Goal: Task Accomplishment & Management: Manage account settings

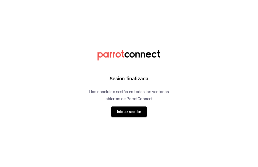
click at [130, 113] on button "Iniciar sesión" at bounding box center [128, 112] width 35 height 11
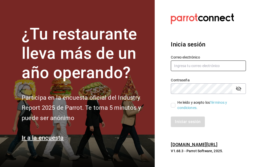
click at [183, 71] on input "text" at bounding box center [208, 66] width 75 height 11
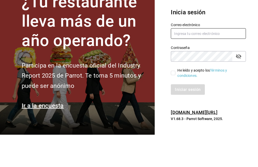
type input "Morayma.medina@hotmail.com"
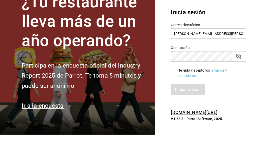
scroll to position [16, 0]
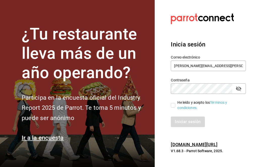
click at [172, 103] on input "He leído y acepto los Términos y condiciones." at bounding box center [173, 105] width 5 height 5
checkbox input "true"
click at [183, 117] on button "Iniciar sesión" at bounding box center [188, 122] width 34 height 11
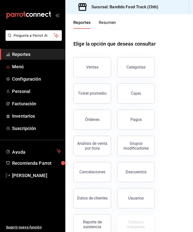
click at [11, 66] on link "Menú" at bounding box center [32, 66] width 65 height 11
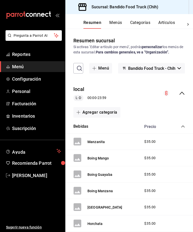
click at [56, 16] on icon "open_drawer_menu" at bounding box center [57, 15] width 4 height 4
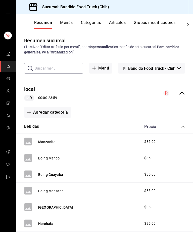
click at [87, 25] on button "Categorías" at bounding box center [91, 24] width 20 height 9
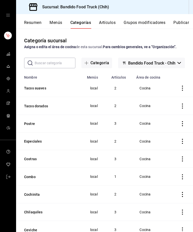
click at [94, 68] on button "Categoría" at bounding box center [97, 63] width 31 height 11
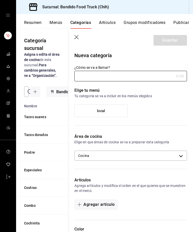
click at [99, 80] on input "¿Cómo se va a llamar?" at bounding box center [124, 76] width 100 height 10
type input "Extras"
click at [83, 106] on label "local" at bounding box center [101, 111] width 53 height 12
click at [0, 0] on input "local" at bounding box center [0, 0] width 0 height 0
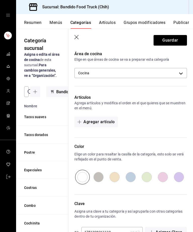
scroll to position [16, 0]
click at [163, 41] on button "Guardar" at bounding box center [170, 40] width 33 height 11
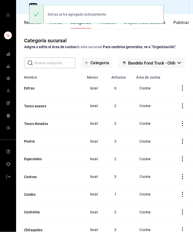
scroll to position [5, 0]
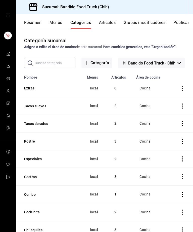
click at [105, 20] on button "Artículos" at bounding box center [107, 24] width 17 height 9
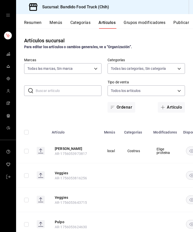
type input "51a0bfc8-29ed-46f5-9bf8-5dd92ce45963"
type input "06fa3065-bdc1-434f-85cc-a9fd9080a49e,07f72123-f49c-413d-b627-d0d6e50ebd8e,22e22…"
click at [165, 109] on span "button" at bounding box center [164, 107] width 6 height 4
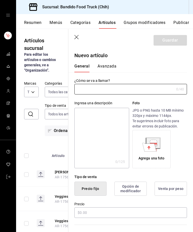
type input "AR-1756328293965"
click at [90, 89] on input "text" at bounding box center [124, 89] width 100 height 10
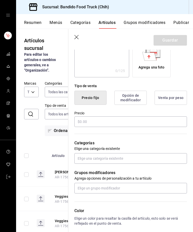
scroll to position [92, 0]
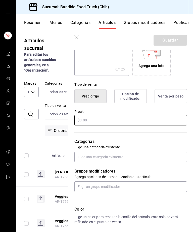
click at [85, 116] on input "text" at bounding box center [130, 120] width 113 height 11
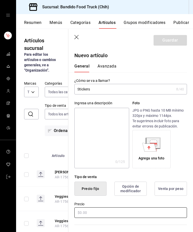
scroll to position [0, 0]
click at [108, 90] on input "Stickers" at bounding box center [124, 89] width 100 height 10
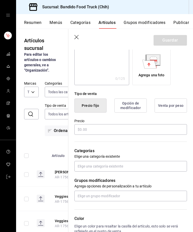
scroll to position [83, 0]
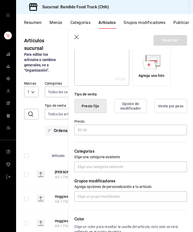
type input "Sticker chico"
click at [90, 128] on input "text" at bounding box center [130, 130] width 113 height 11
click at [124, 105] on button "Opción de modificador" at bounding box center [130, 106] width 32 height 14
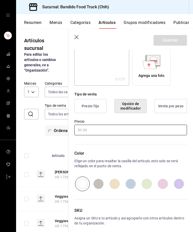
click at [83, 126] on input "text" at bounding box center [130, 130] width 113 height 11
click at [85, 104] on button "Precio fijo" at bounding box center [90, 106] width 32 height 14
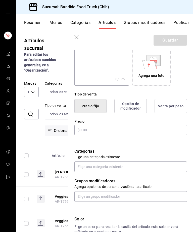
click at [120, 108] on button "Opción de modificador" at bounding box center [130, 106] width 32 height 14
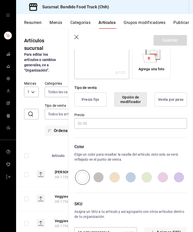
scroll to position [89, 0]
click at [91, 102] on button "Precio fijo" at bounding box center [90, 100] width 32 height 14
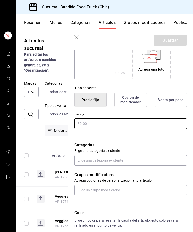
click at [92, 121] on input "text" at bounding box center [130, 123] width 113 height 11
type input "$20.00"
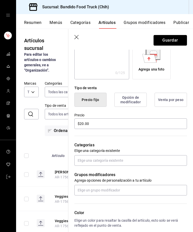
click at [161, 45] on button "Guardar" at bounding box center [170, 40] width 33 height 11
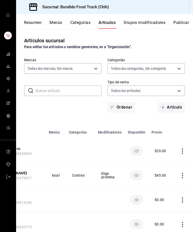
scroll to position [0, 55]
click at [184, 150] on icon "actions" at bounding box center [182, 150] width 5 height 5
click at [158, 161] on icon at bounding box center [155, 163] width 6 height 6
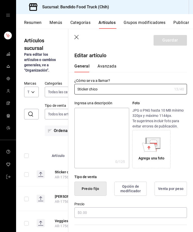
type input "$20.00"
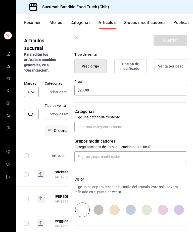
scroll to position [127, 0]
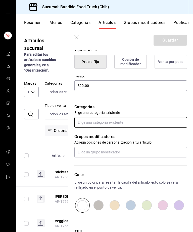
click at [86, 123] on input "text" at bounding box center [130, 122] width 113 height 11
type input "extr"
click at [84, 131] on li "Extras" at bounding box center [130, 134] width 113 height 8
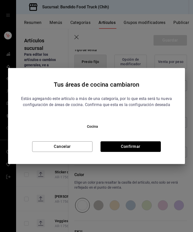
click at [113, 142] on button "Confirmar" at bounding box center [131, 146] width 60 height 11
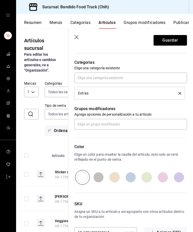
scroll to position [171, 0]
click at [167, 41] on button "Guardar" at bounding box center [170, 40] width 33 height 11
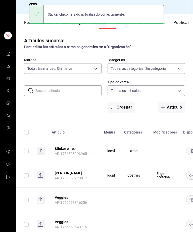
click at [166, 108] on span "button" at bounding box center [164, 107] width 6 height 4
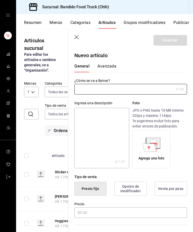
click at [90, 91] on input "text" at bounding box center [124, 89] width 100 height 10
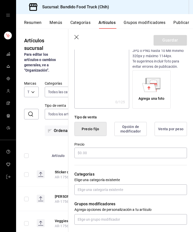
scroll to position [60, 0]
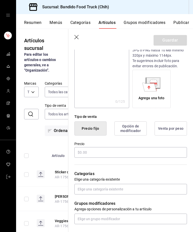
type input "Sticker Grande"
click at [84, 151] on input "text" at bounding box center [130, 152] width 113 height 11
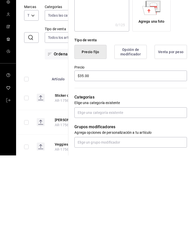
scroll to position [16, 0]
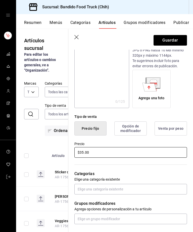
type input "$35.00"
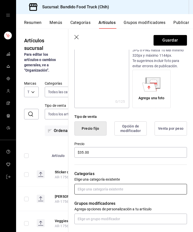
click at [91, 167] on input "text" at bounding box center [130, 189] width 113 height 11
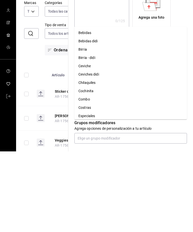
click at [83, 167] on li "Extras" at bounding box center [130, 205] width 113 height 8
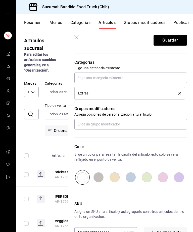
scroll to position [171, 0]
click at [161, 37] on button "Guardar" at bounding box center [170, 40] width 33 height 11
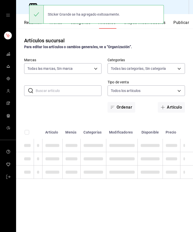
click at [165, 102] on button "Artículo" at bounding box center [171, 107] width 27 height 11
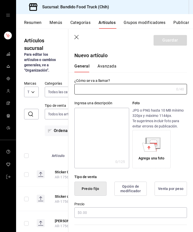
click at [88, 91] on input "text" at bounding box center [124, 89] width 100 height 10
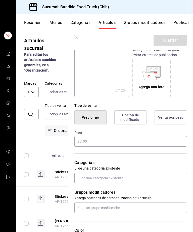
scroll to position [74, 0]
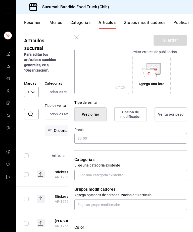
type input "Sticker Pack"
click at [86, 140] on input "text" at bounding box center [130, 138] width 113 height 11
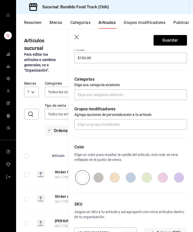
scroll to position [154, 0]
type input "$150.00"
click at [86, 91] on input "text" at bounding box center [130, 94] width 113 height 11
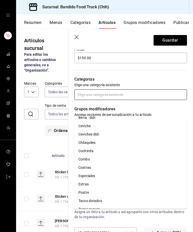
scroll to position [29, 0]
click at [80, 167] on li "Extras" at bounding box center [130, 184] width 113 height 8
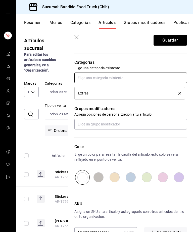
scroll to position [171, 0]
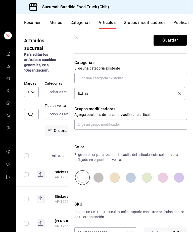
click at [163, 40] on button "Guardar" at bounding box center [170, 40] width 33 height 11
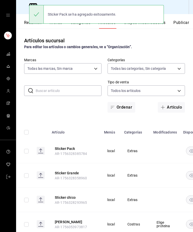
click at [167, 102] on button "Artículo" at bounding box center [171, 107] width 27 height 11
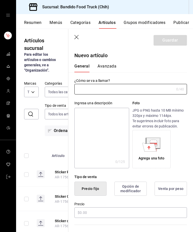
type input "AR-1756328412332"
click at [86, 90] on input "text" at bounding box center [124, 89] width 100 height 10
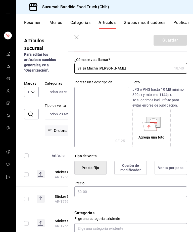
scroll to position [31, 0]
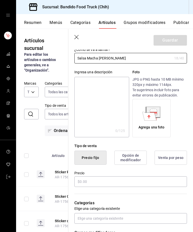
type input "Salsa Macha [PERSON_NAME]"
click at [84, 167] on input "text" at bounding box center [130, 181] width 113 height 11
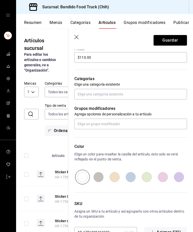
scroll to position [154, 0]
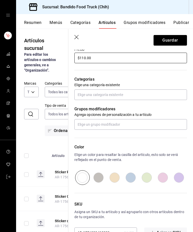
type input "$110.00"
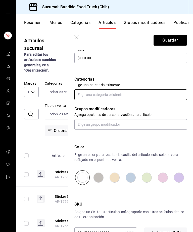
click at [81, 94] on input "text" at bounding box center [130, 94] width 113 height 11
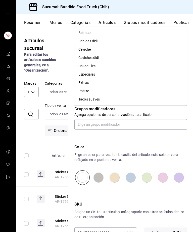
type input "ext"
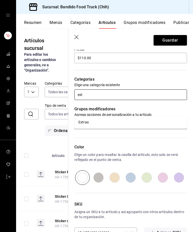
click at [83, 118] on li "Extras" at bounding box center [130, 122] width 113 height 8
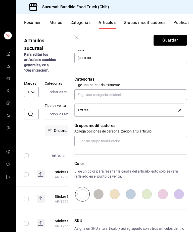
click at [161, 41] on button "Guardar" at bounding box center [170, 40] width 33 height 11
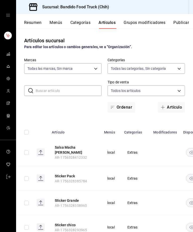
click at [167, 102] on button "Artículo" at bounding box center [171, 107] width 27 height 11
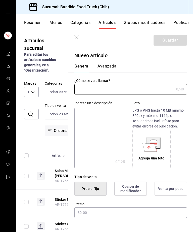
type input "AR-1756328444625"
click at [86, 90] on input "text" at bounding box center [124, 89] width 100 height 10
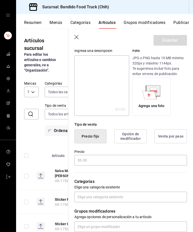
type input "Roja"
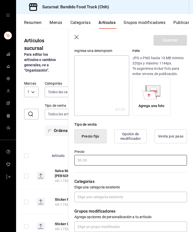
click at [83, 162] on input "text" at bounding box center [130, 160] width 113 height 11
type input "$90.00"
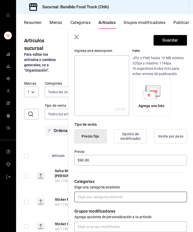
click at [88, 167] on input "text" at bounding box center [130, 196] width 113 height 11
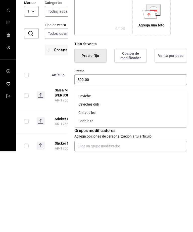
type input "Chi"
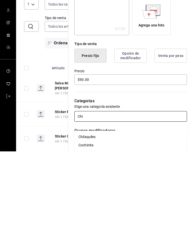
click at [86, 167] on li "Chilaquiles" at bounding box center [130, 217] width 113 height 8
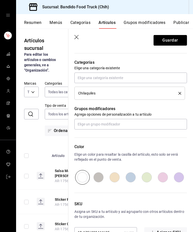
scroll to position [171, 0]
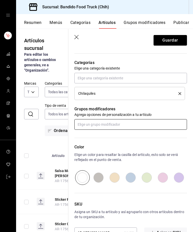
click at [84, 125] on input "text" at bounding box center [130, 124] width 113 height 11
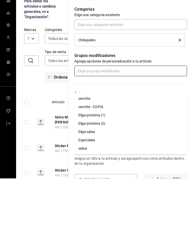
click at [93, 166] on div "Elige proteina (1)" at bounding box center [91, 168] width 27 height 5
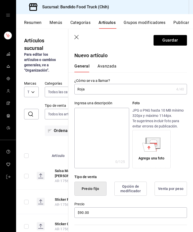
scroll to position [0, 0]
click at [167, 40] on button "Guardar" at bounding box center [170, 40] width 33 height 11
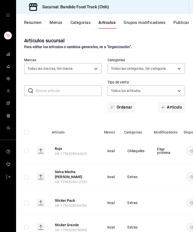
click at [164, 102] on button "Artículo" at bounding box center [171, 107] width 27 height 11
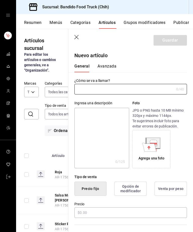
click at [95, 92] on input "text" at bounding box center [124, 89] width 100 height 10
click at [97, 90] on input "Huevos" at bounding box center [124, 89] width 100 height 10
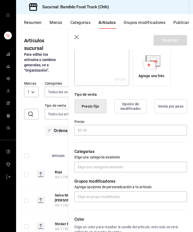
scroll to position [82, 0]
type input "Huevo"
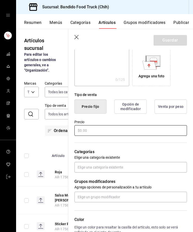
click at [85, 131] on input "text" at bounding box center [130, 130] width 113 height 11
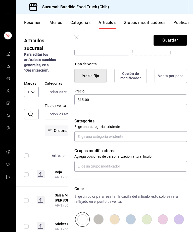
scroll to position [141, 0]
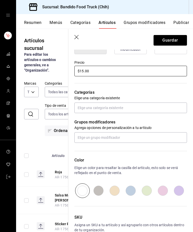
type input "$15.00"
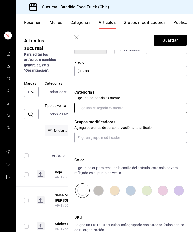
click at [83, 111] on input "text" at bounding box center [130, 107] width 113 height 11
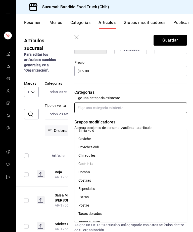
scroll to position [29, 0]
click at [81, 151] on li "Chilaquiles" at bounding box center [130, 155] width 113 height 8
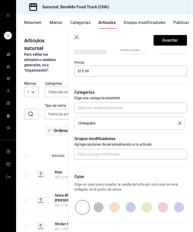
click at [177, 123] on button "delete" at bounding box center [178, 123] width 6 height 3
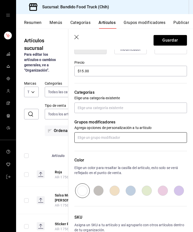
click at [88, 137] on input "text" at bounding box center [130, 137] width 113 height 11
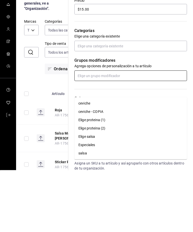
click at [83, 167] on div "Elige proteina (1)" at bounding box center [91, 181] width 27 height 5
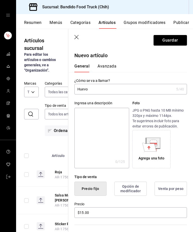
scroll to position [0, 0]
click at [162, 41] on button "Guardar" at bounding box center [170, 40] width 33 height 11
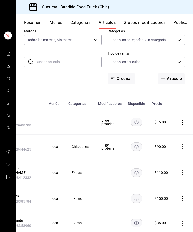
scroll to position [0, 56]
click at [185, 144] on icon "actions" at bounding box center [182, 146] width 5 height 5
click at [64, 126] on div at bounding box center [96, 116] width 193 height 232
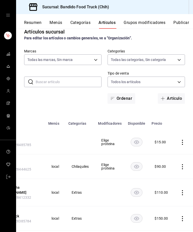
click at [181, 140] on icon "actions" at bounding box center [182, 142] width 5 height 5
click at [173, 139] on span "Editar" at bounding box center [167, 138] width 13 height 5
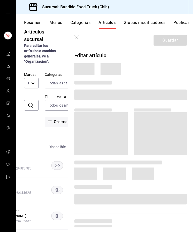
click at [169, 137] on span at bounding box center [160, 133] width 53 height 43
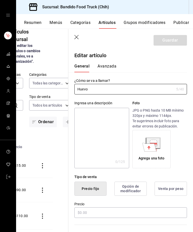
type input "$15.00"
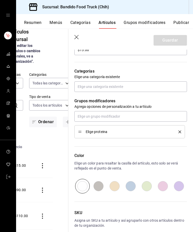
click at [178, 132] on button "delete" at bounding box center [178, 131] width 6 height 3
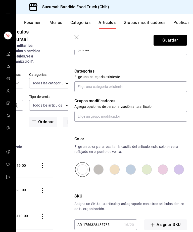
scroll to position [154, 0]
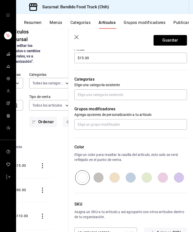
click at [176, 44] on button "Guardar" at bounding box center [170, 40] width 33 height 11
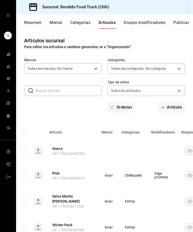
click at [128, 24] on button "Grupos modificadores" at bounding box center [145, 24] width 42 height 9
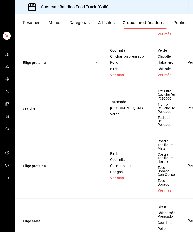
scroll to position [169, 0]
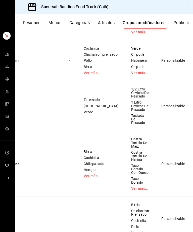
click at [154, 96] on icon at bounding box center [154, 99] width 6 height 6
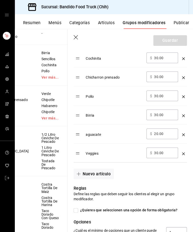
scroll to position [175, 0]
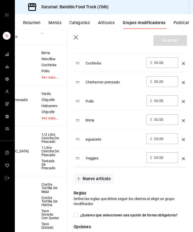
click at [82, 167] on button "Nuevo artículo" at bounding box center [94, 177] width 40 height 11
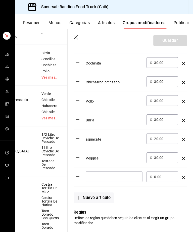
click at [107, 167] on input "optionsTable" at bounding box center [114, 175] width 49 height 5
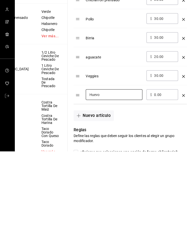
type input "Huevo"
click at [166, 167] on input "0.00" at bounding box center [164, 175] width 20 height 5
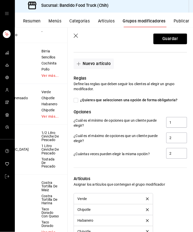
scroll to position [305, 0]
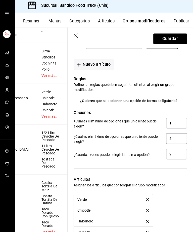
type input "15.00"
click at [181, 140] on input "2" at bounding box center [177, 139] width 21 height 11
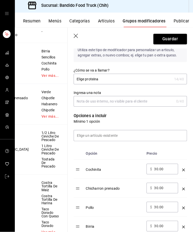
scroll to position [43, 0]
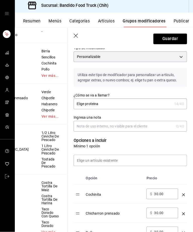
type input "3"
click at [174, 41] on button "Guardar" at bounding box center [170, 40] width 33 height 11
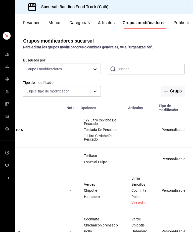
click at [101, 23] on button "Artículos" at bounding box center [107, 24] width 17 height 9
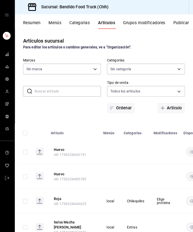
type input "06fa3065-bdc1-434f-85cc-a9fd9080a49e,07f72123-f49c-413d-b627-d0d6e50ebd8e,22e22…"
type input "51a0bfc8-29ed-46f5-9bf8-5dd92ce45963"
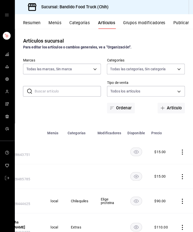
scroll to position [0, 56]
click at [181, 167] on icon "actions" at bounding box center [182, 175] width 5 height 5
click at [160, 167] on li "Eliminar" at bounding box center [162, 207] width 30 height 10
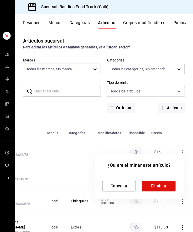
click at [158, 167] on button "Eliminar" at bounding box center [158, 184] width 33 height 11
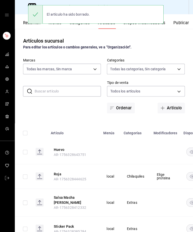
scroll to position [0, 0]
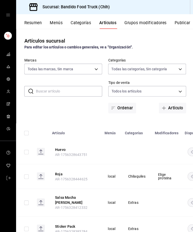
click at [35, 20] on button "Resumen" at bounding box center [32, 24] width 17 height 9
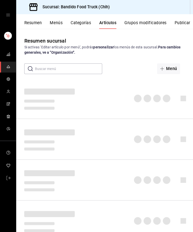
click at [30, 27] on button "Resumen" at bounding box center [32, 24] width 17 height 9
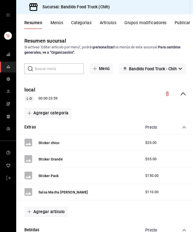
scroll to position [14, 0]
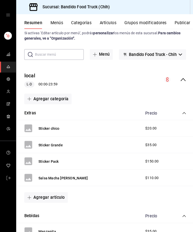
click at [181, 113] on icon "collapse-category-row" at bounding box center [183, 112] width 4 height 4
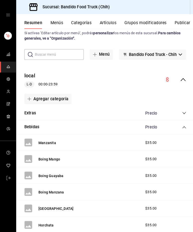
click at [180, 130] on div "Bebidas Precio" at bounding box center [104, 126] width 177 height 14
click at [182, 128] on icon "collapse-category-row" at bounding box center [183, 126] width 4 height 4
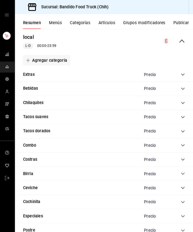
scroll to position [52, 0]
click at [181, 72] on icon "collapse-category-row" at bounding box center [183, 74] width 4 height 4
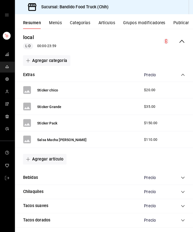
click at [181, 76] on span "collapse-category-row" at bounding box center [183, 74] width 4 height 4
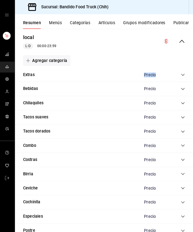
click at [121, 45] on div "local L-D 00:00 - 23:59" at bounding box center [104, 40] width 177 height 23
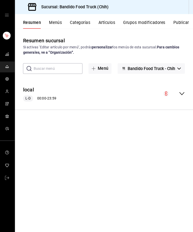
scroll to position [2, 0]
click at [181, 93] on icon "collapse-menu-row" at bounding box center [182, 93] width 6 height 6
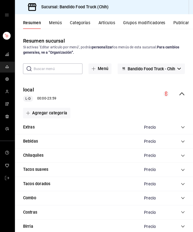
click at [59, 22] on button "Menús" at bounding box center [56, 24] width 13 height 9
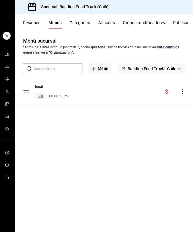
click at [181, 92] on icon "actions" at bounding box center [182, 91] width 5 height 5
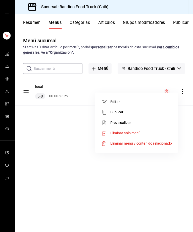
scroll to position [2, 0]
click at [56, 141] on div at bounding box center [96, 116] width 193 height 232
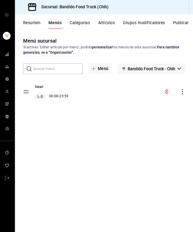
click at [64, 95] on div "L-D 00:00 - 23:59" at bounding box center [52, 96] width 33 height 6
click at [36, 22] on button "Resumen" at bounding box center [32, 24] width 17 height 9
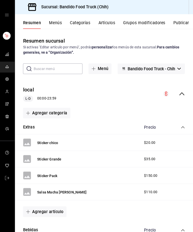
scroll to position [1, 0]
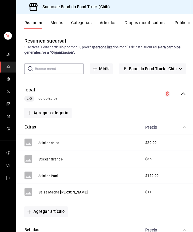
click at [183, 124] on icon "collapse-category-row" at bounding box center [183, 126] width 4 height 4
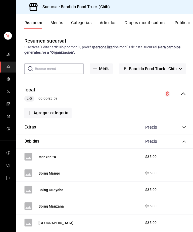
scroll to position [2, 0]
click at [85, 20] on button "Categorías" at bounding box center [81, 24] width 20 height 9
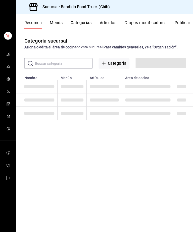
click at [85, 24] on button "Categorías" at bounding box center [80, 24] width 21 height 9
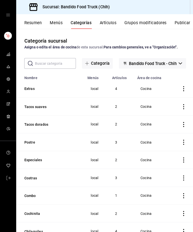
click at [182, 91] on icon "actions" at bounding box center [182, 88] width 5 height 5
click at [174, 81] on div at bounding box center [96, 116] width 193 height 232
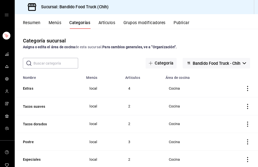
click at [33, 24] on button "Resumen" at bounding box center [32, 24] width 17 height 9
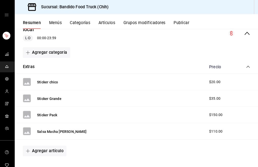
scroll to position [55, 0]
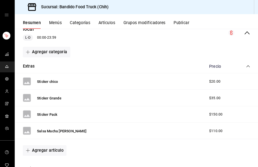
click at [248, 65] on icon "collapse-category-row" at bounding box center [248, 66] width 4 height 4
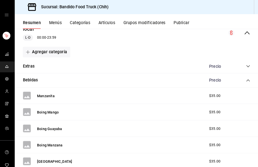
click at [248, 78] on span "collapse-category-row" at bounding box center [248, 80] width 4 height 4
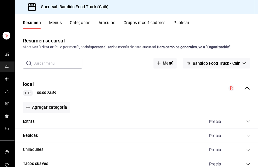
scroll to position [0, 0]
click at [246, 120] on icon "collapse-category-row" at bounding box center [248, 121] width 4 height 4
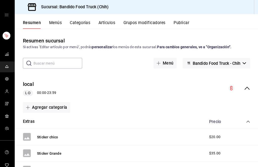
click at [246, 122] on icon "collapse-category-row" at bounding box center [248, 121] width 4 height 4
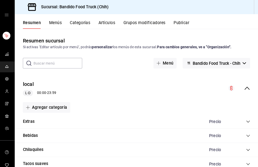
click at [52, 21] on button "Menús" at bounding box center [56, 24] width 13 height 9
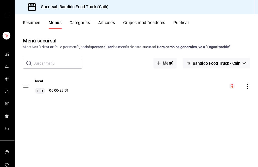
click at [114, 88] on div "local L-D 00:00 - 23:59" at bounding box center [137, 85] width 242 height 27
click at [245, 85] on icon "actions" at bounding box center [247, 85] width 5 height 5
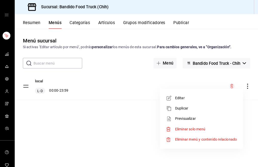
click at [116, 120] on div at bounding box center [129, 83] width 258 height 167
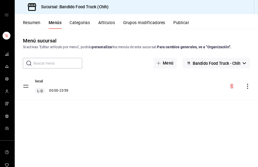
click at [47, 86] on div "local L-D 00:00 - 23:59" at bounding box center [52, 85] width 33 height 15
click at [55, 89] on div "L-D 00:00 - 23:59" at bounding box center [52, 90] width 33 height 6
click at [34, 91] on div "local L-D 00:00 - 23:59" at bounding box center [46, 85] width 45 height 15
click at [35, 77] on div "local L-D 00:00 - 23:59" at bounding box center [137, 85] width 242 height 27
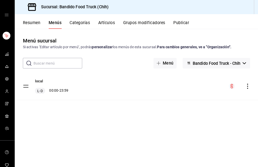
click at [35, 76] on div "local L-D 00:00 - 23:59" at bounding box center [137, 85] width 242 height 27
click at [33, 81] on div "local L-D 00:00 - 23:59" at bounding box center [46, 85] width 45 height 15
click at [72, 20] on button "Categorías" at bounding box center [81, 24] width 20 height 9
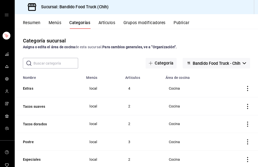
click at [245, 89] on icon "actions" at bounding box center [247, 88] width 5 height 5
click at [138, 82] on div at bounding box center [129, 83] width 258 height 167
click at [105, 21] on button "Artículos" at bounding box center [107, 24] width 17 height 9
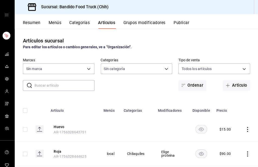
type input "51a0bfc8-29ed-46f5-9bf8-5dd92ce45963"
type input "06fa3065-bdc1-434f-85cc-a9fd9080a49e,07f72123-f49c-413d-b627-d0d6e50ebd8e,22e22…"
click at [229, 87] on span "button" at bounding box center [228, 85] width 6 height 4
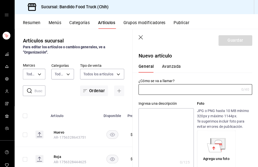
click at [164, 93] on input "text" at bounding box center [189, 89] width 100 height 10
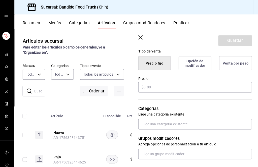
scroll to position [126, 0]
type input "Jamaica LITRO"
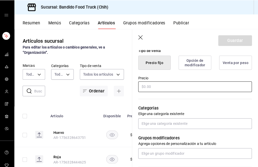
click at [151, 88] on input "text" at bounding box center [195, 86] width 113 height 11
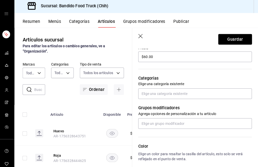
scroll to position [149, 0]
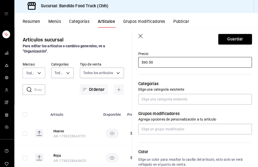
type input "$60.00"
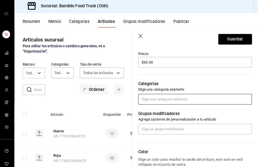
click at [161, 95] on input "text" at bounding box center [195, 100] width 113 height 11
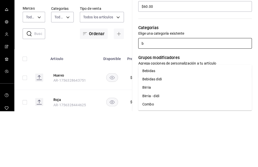
type input "be"
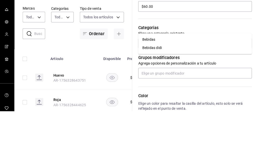
click at [153, 92] on li "Bebidas" at bounding box center [195, 96] width 113 height 8
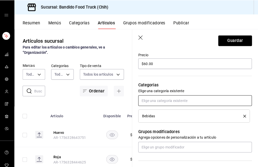
scroll to position [17, 0]
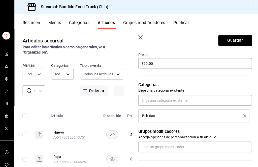
click at [168, 114] on div "Bebidas" at bounding box center [189, 115] width 93 height 4
click at [145, 112] on li "Bebidas" at bounding box center [194, 115] width 111 height 13
click at [147, 113] on span "Bebidas" at bounding box center [149, 115] width 13 height 4
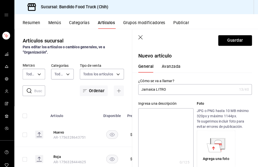
scroll to position [0, 0]
click at [224, 37] on button "Guardar" at bounding box center [234, 40] width 33 height 11
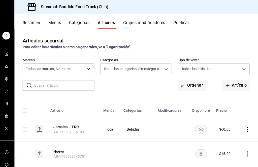
click at [229, 80] on button "Artículo" at bounding box center [235, 85] width 27 height 11
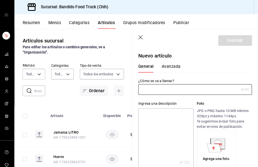
click at [159, 88] on input "text" at bounding box center [189, 89] width 100 height 10
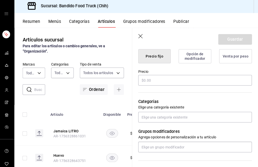
scroll to position [137, 0]
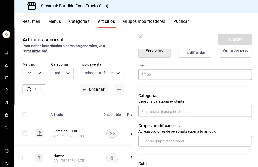
type input "Horchata LITRO"
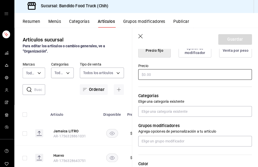
click at [155, 77] on input "text" at bounding box center [195, 75] width 113 height 11
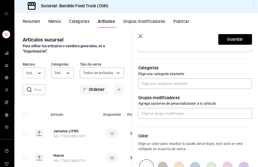
scroll to position [170, 0]
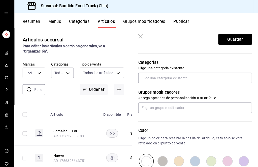
type input "$60.00"
click at [172, 76] on input "text" at bounding box center [195, 78] width 113 height 11
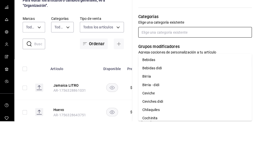
click at [157, 102] on li "Bebidas" at bounding box center [195, 106] width 113 height 8
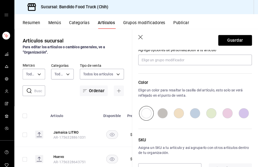
scroll to position [235, 0]
click at [229, 39] on button "Guardar" at bounding box center [234, 40] width 33 height 11
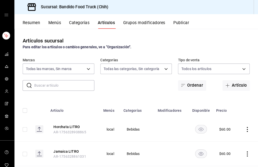
click at [229, 83] on span "button" at bounding box center [228, 85] width 6 height 4
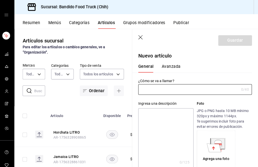
click at [140, 37] on icon "button" at bounding box center [141, 37] width 5 height 5
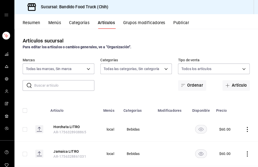
click at [233, 80] on button "Artículo" at bounding box center [235, 85] width 27 height 11
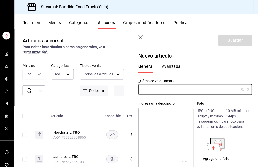
click at [168, 89] on input "text" at bounding box center [189, 89] width 100 height 10
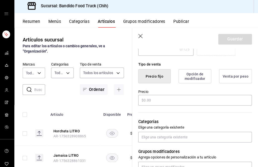
scroll to position [114, 0]
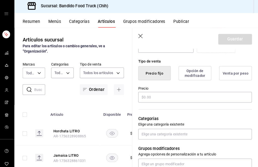
type input "Pin"
click at [155, 94] on input "text" at bounding box center [195, 98] width 113 height 11
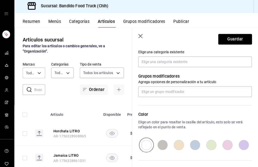
scroll to position [186, 0]
type input "$110.00"
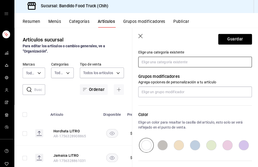
click at [162, 63] on input "text" at bounding box center [195, 63] width 113 height 11
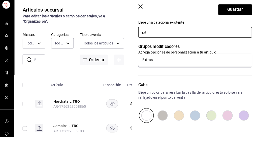
type input "extr"
click at [153, 86] on li "Extras" at bounding box center [195, 90] width 113 height 8
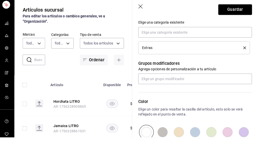
scroll to position [17, 0]
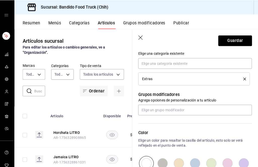
click at [230, 40] on button "Guardar" at bounding box center [234, 40] width 33 height 11
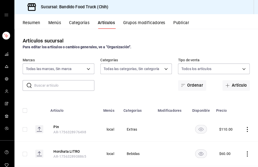
click at [73, 24] on button "Categorías" at bounding box center [80, 24] width 20 height 9
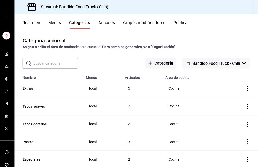
click at [58, 22] on button "Menús" at bounding box center [56, 24] width 13 height 9
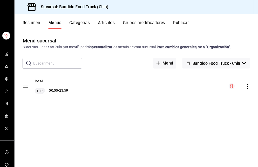
click at [102, 80] on div "local L-D 00:00 - 23:59" at bounding box center [137, 85] width 242 height 27
click at [245, 87] on icon "actions" at bounding box center [247, 85] width 5 height 5
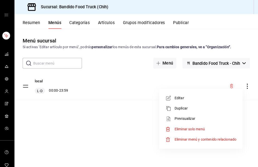
click at [117, 127] on div at bounding box center [129, 83] width 258 height 167
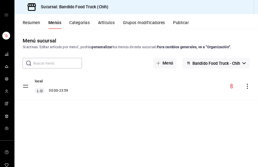
click at [36, 20] on button "Resumen" at bounding box center [32, 24] width 17 height 9
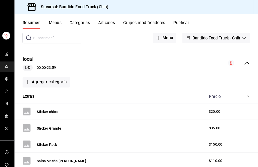
scroll to position [49, 0]
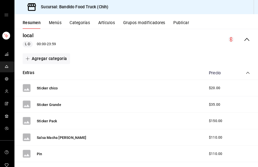
click at [246, 74] on icon "collapse-category-row" at bounding box center [248, 72] width 4 height 4
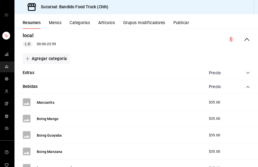
click at [246, 85] on span "collapse-category-row" at bounding box center [248, 87] width 4 height 4
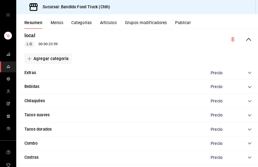
click at [249, 40] on icon "collapse-menu-row" at bounding box center [247, 39] width 6 height 6
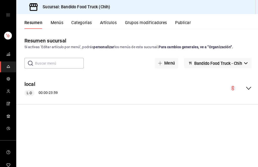
scroll to position [0, 0]
click at [248, 90] on icon "collapse-menu-row" at bounding box center [247, 88] width 6 height 6
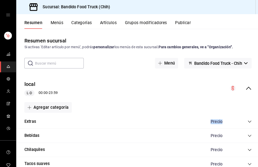
click at [133, 77] on div "local L-D 00:00 - 23:59" at bounding box center [137, 87] width 242 height 23
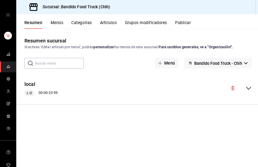
click at [247, 89] on icon "collapse-menu-row" at bounding box center [246, 87] width 5 height 3
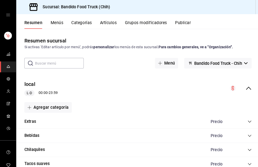
click at [83, 22] on button "Categorías" at bounding box center [81, 24] width 20 height 9
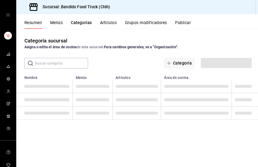
click at [80, 24] on button "Categorías" at bounding box center [80, 24] width 21 height 9
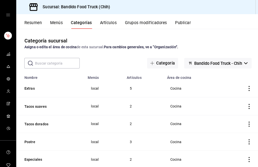
click at [104, 23] on button "Artículos" at bounding box center [107, 24] width 17 height 9
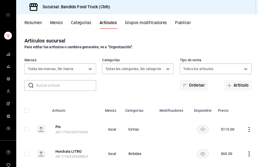
click at [137, 22] on button "Grupos modificadores" at bounding box center [145, 24] width 42 height 9
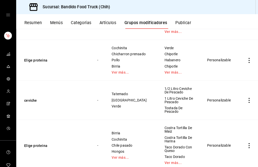
scroll to position [168, 0]
click at [245, 60] on td "simple table" at bounding box center [246, 59] width 21 height 41
click at [245, 58] on icon "actions" at bounding box center [247, 59] width 5 height 5
click at [228, 69] on span "Editar" at bounding box center [231, 68] width 13 height 5
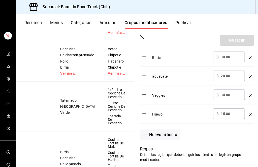
scroll to position [242, 0]
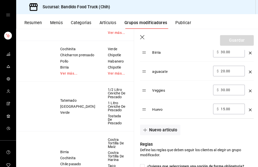
click at [151, 128] on button "Nuevo artículo" at bounding box center [159, 129] width 40 height 11
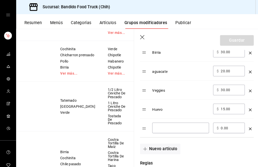
click at [164, 123] on div "​" at bounding box center [179, 127] width 56 height 11
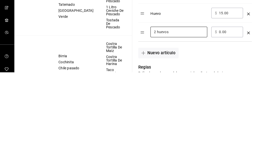
type input "2 huevos"
click at [226, 125] on input "0.00" at bounding box center [229, 127] width 20 height 5
type input "0.00"
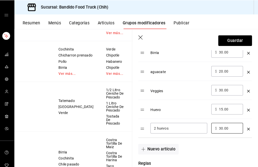
type input "30.00"
click at [171, 106] on div "Huevo" at bounding box center [179, 107] width 56 height 8
click at [152, 105] on div "Huevo" at bounding box center [179, 107] width 56 height 8
click at [151, 105] on div "Huevo" at bounding box center [179, 107] width 56 height 8
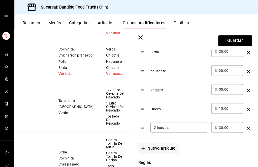
click at [247, 109] on icon "optionsTable" at bounding box center [248, 108] width 3 height 3
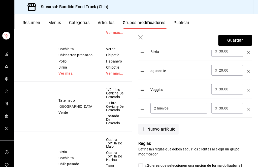
click at [153, 127] on button "Nuevo artículo" at bounding box center [159, 128] width 40 height 11
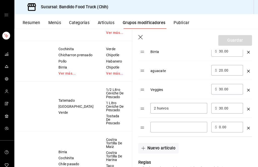
click at [247, 109] on icon "optionsTable" at bounding box center [248, 108] width 3 height 3
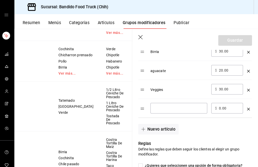
click at [176, 106] on input "optionsTable" at bounding box center [178, 107] width 49 height 5
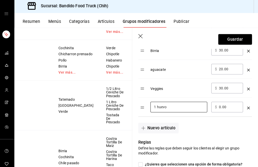
type input "1 huevo"
click at [154, 131] on button "Nuevo artículo" at bounding box center [159, 128] width 40 height 11
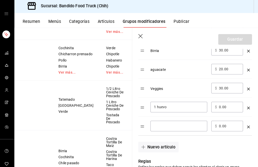
click at [165, 124] on input "optionsTable" at bounding box center [178, 126] width 49 height 5
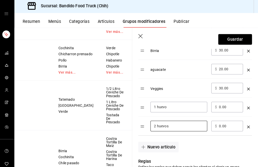
type input "2 huevos"
click at [224, 106] on input "0.00" at bounding box center [229, 107] width 20 height 5
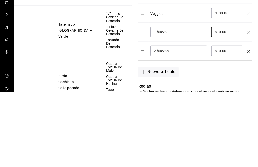
type input "0.00"
type input "15.00"
click at [224, 124] on input "0.00" at bounding box center [229, 126] width 20 height 5
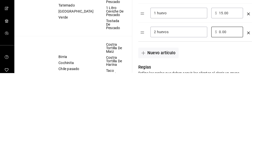
type input "0.00"
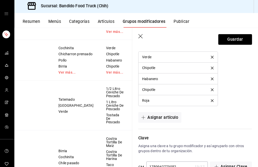
scroll to position [465, 0]
type input "30.00"
click at [228, 41] on button "Guardar" at bounding box center [234, 40] width 33 height 11
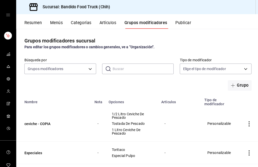
click at [103, 20] on button "Artículos" at bounding box center [107, 24] width 17 height 9
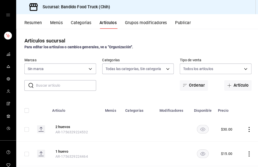
type input "06fa3065-bdc1-434f-85cc-a9fd9080a49e,07f72123-f49c-413d-b627-d0d6e50ebd8e,22e22…"
type input "51a0bfc8-29ed-46f5-9bf8-5dd92ce45963"
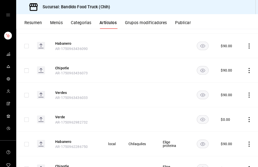
scroll to position [770, 0]
click at [247, 92] on icon "actions" at bounding box center [247, 94] width 1 height 5
click at [228, 102] on span "Editar" at bounding box center [231, 102] width 13 height 5
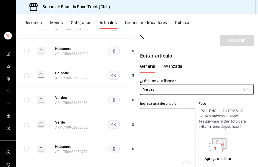
scroll to position [0, 36]
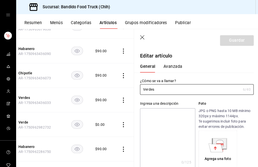
type input "$90.00"
click at [160, 89] on input "Verdes" at bounding box center [189, 89] width 100 height 10
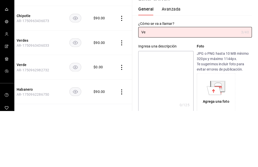
type input "V"
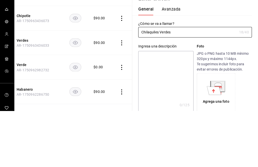
scroll to position [17, 0]
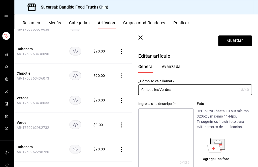
type input "Chilaquiles Verdes"
click at [228, 38] on button "Guardar" at bounding box center [234, 40] width 33 height 11
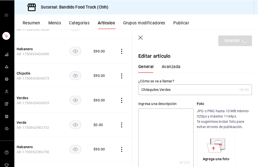
scroll to position [17, 0]
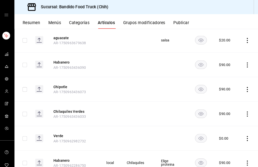
scroll to position [747, 0]
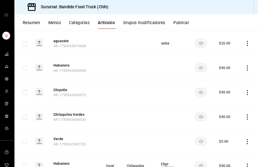
click at [246, 90] on icon "actions" at bounding box center [247, 92] width 5 height 5
click at [224, 82] on span "Editar" at bounding box center [230, 83] width 13 height 5
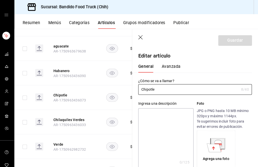
type input "$90.00"
click at [163, 86] on input "Chipotle" at bounding box center [189, 89] width 100 height 10
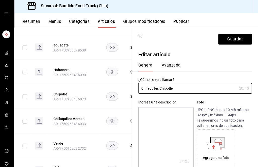
type input "Chilaquiles Chipotle"
click at [231, 39] on button "Guardar" at bounding box center [234, 40] width 33 height 11
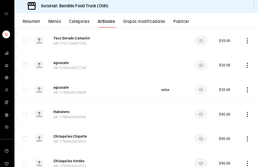
scroll to position [700, 0]
click at [246, 113] on icon "actions" at bounding box center [247, 115] width 5 height 5
click at [217, 110] on li "Editar" at bounding box center [226, 106] width 30 height 10
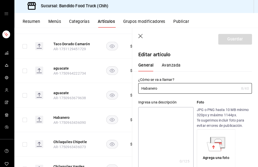
type input "$90.00"
click at [139, 90] on input "Habanero" at bounding box center [189, 89] width 100 height 10
type input "Chilaquiles Habanero"
click at [230, 38] on button "Guardar" at bounding box center [234, 40] width 33 height 11
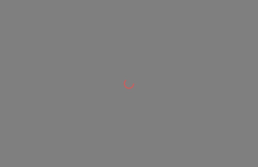
scroll to position [0, 2]
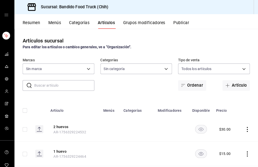
type input "51a0bfc8-29ed-46f5-9bf8-5dd92ce45963"
type input "06fa3065-bdc1-434f-85cc-a9fd9080a49e,07f72123-f49c-413d-b627-d0d6e50ebd8e,22e22…"
click at [139, 24] on button "Grupos modificadores" at bounding box center [145, 24] width 42 height 9
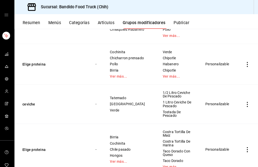
scroll to position [161, 0]
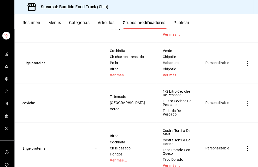
click at [242, 68] on td "simple table" at bounding box center [246, 63] width 21 height 41
click at [244, 59] on td "simple table" at bounding box center [246, 63] width 21 height 41
click at [245, 65] on icon "actions" at bounding box center [247, 62] width 5 height 5
click at [220, 74] on div at bounding box center [219, 75] width 9 height 6
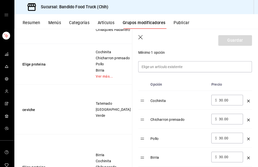
scroll to position [159, 0]
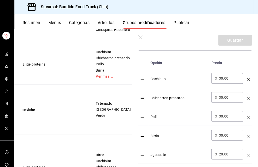
click at [175, 81] on div "Cochinita" at bounding box center [179, 77] width 56 height 8
click at [153, 78] on div "Cochinita" at bounding box center [179, 77] width 56 height 8
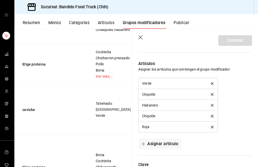
scroll to position [440, 0]
click at [207, 83] on button "delete" at bounding box center [212, 83] width 10 height 3
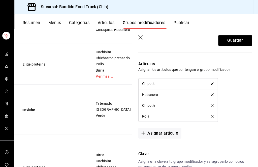
click at [206, 85] on li "Chipotle" at bounding box center [178, 83] width 78 height 11
click at [211, 83] on icon "delete" at bounding box center [212, 83] width 3 height 3
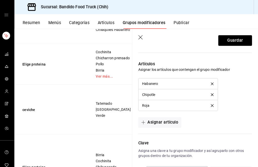
click at [211, 82] on icon "delete" at bounding box center [212, 83] width 3 height 3
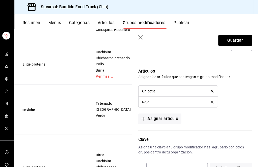
click at [209, 82] on div "Artículos Asignar los artículos que contengan el grupo modificador Chipotle Roj…" at bounding box center [192, 93] width 119 height 62
click at [208, 91] on button "delete" at bounding box center [212, 90] width 10 height 3
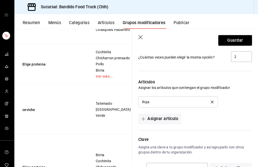
click at [211, 100] on icon "delete" at bounding box center [212, 101] width 3 height 3
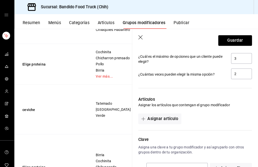
click at [153, 115] on button "Asignar artículo" at bounding box center [160, 118] width 43 height 11
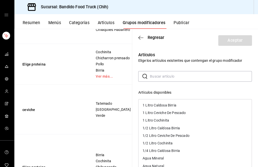
click at [166, 76] on input "text" at bounding box center [200, 76] width 101 height 10
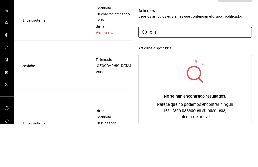
scroll to position [17, 0]
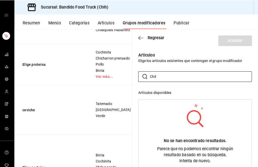
click at [175, 71] on input "Chil" at bounding box center [200, 76] width 101 height 10
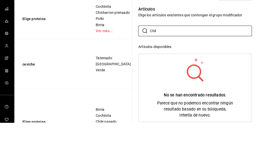
click at [166, 71] on input "Chil" at bounding box center [200, 76] width 101 height 10
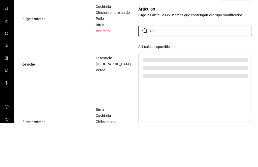
type input "C"
type input "verde"
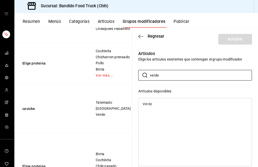
click at [139, 35] on icon "button" at bounding box center [141, 37] width 5 height 5
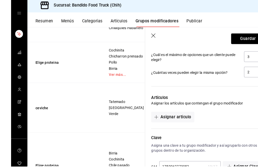
scroll to position [0, 0]
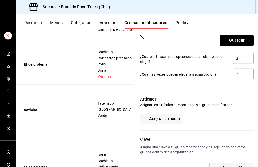
click at [143, 35] on icon "button" at bounding box center [141, 37] width 4 height 4
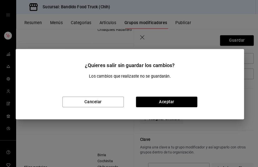
click at [156, 101] on button "Aceptar" at bounding box center [165, 101] width 61 height 11
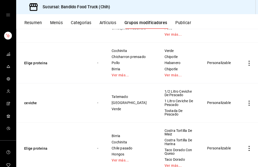
click at [170, 75] on link "Ver más..." at bounding box center [178, 75] width 30 height 4
click at [245, 64] on icon "actions" at bounding box center [247, 62] width 5 height 5
click at [110, 25] on div at bounding box center [129, 83] width 258 height 167
click at [106, 22] on button "Artículos" at bounding box center [107, 24] width 17 height 9
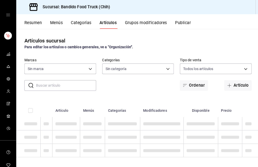
type input "51a0bfc8-29ed-46f5-9bf8-5dd92ce45963"
type input "06fa3065-bdc1-434f-85cc-a9fd9080a49e,07f72123-f49c-413d-b627-d0d6e50ebd8e,22e22…"
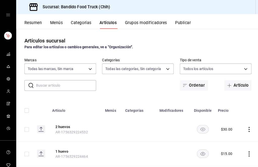
click at [48, 84] on input "text" at bounding box center [66, 85] width 60 height 10
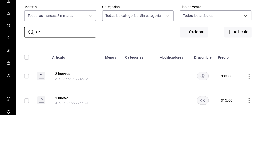
type input "Chil"
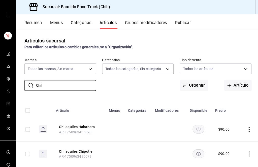
click at [133, 23] on button "Grupos modificadores" at bounding box center [145, 24] width 42 height 9
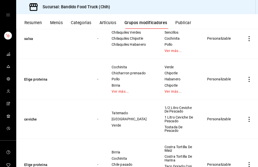
scroll to position [143, 0]
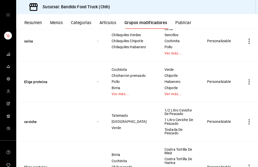
click at [242, 79] on td "simple table" at bounding box center [246, 81] width 21 height 41
click at [247, 84] on icon "actions" at bounding box center [247, 81] width 1 height 5
click at [222, 93] on div at bounding box center [220, 94] width 9 height 6
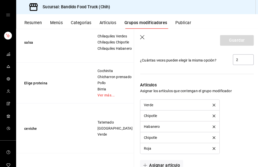
scroll to position [427, 0]
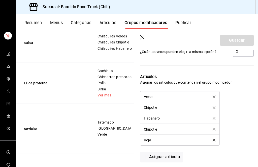
click at [214, 97] on button "delete" at bounding box center [212, 96] width 10 height 3
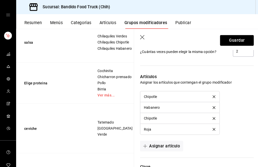
click at [214, 96] on button "delete" at bounding box center [212, 96] width 10 height 3
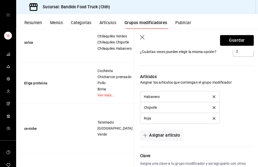
click at [213, 96] on icon "delete" at bounding box center [212, 96] width 3 height 3
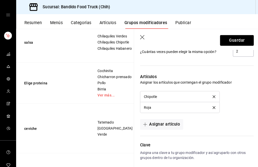
click at [208, 97] on button "delete" at bounding box center [212, 96] width 10 height 3
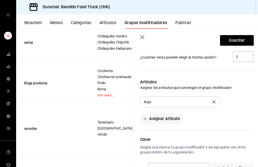
click at [212, 101] on icon "delete" at bounding box center [212, 101] width 3 height 3
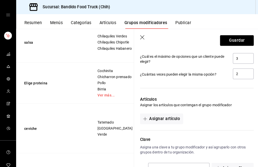
click at [170, 122] on button "Asignar artículo" at bounding box center [160, 118] width 43 height 11
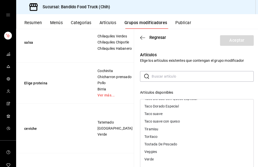
click at [159, 161] on div "Verde" at bounding box center [195, 159] width 112 height 8
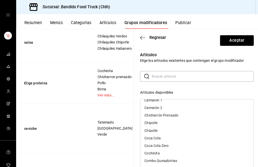
scroll to position [126, 0]
click at [160, 127] on div "Chipotle" at bounding box center [195, 130] width 112 height 8
click at [158, 124] on div "Chipotle" at bounding box center [195, 123] width 112 height 8
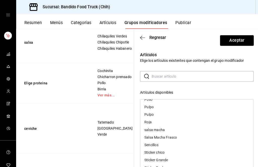
scroll to position [271, 0]
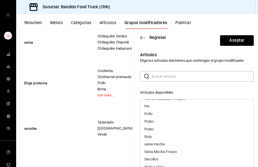
click at [152, 136] on div "Roja" at bounding box center [195, 136] width 112 height 8
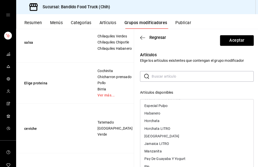
scroll to position [210, 0]
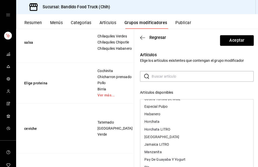
click at [161, 113] on div "Habanero" at bounding box center [195, 114] width 112 height 8
click at [245, 38] on button "Aceptar" at bounding box center [234, 40] width 33 height 11
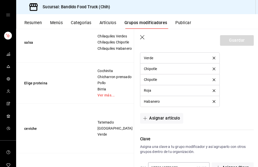
scroll to position [465, 0]
click at [143, 35] on icon "button" at bounding box center [141, 37] width 5 height 5
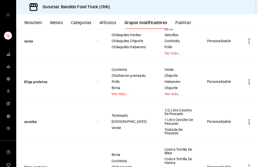
click at [104, 21] on button "Artículos" at bounding box center [107, 24] width 17 height 9
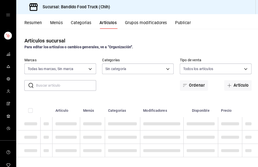
click at [134, 23] on button "Grupos modificadores" at bounding box center [145, 24] width 42 height 9
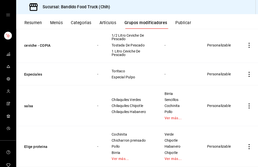
scroll to position [79, 0]
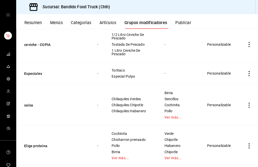
click at [107, 25] on button "Artículos" at bounding box center [107, 24] width 17 height 9
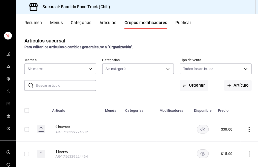
click at [110, 21] on button "Artículos" at bounding box center [107, 24] width 17 height 9
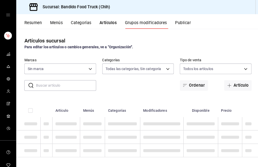
type input "06fa3065-bdc1-434f-85cc-a9fd9080a49e,07f72123-f49c-413d-b627-d0d6e50ebd8e,22e22…"
type input "51a0bfc8-29ed-46f5-9bf8-5dd92ce45963"
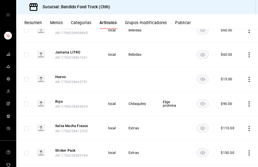
scroll to position [173, 0]
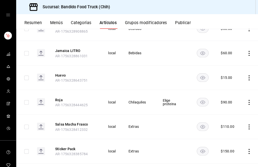
click at [246, 104] on icon "actions" at bounding box center [247, 101] width 5 height 5
click at [235, 113] on span "Editar" at bounding box center [231, 113] width 13 height 5
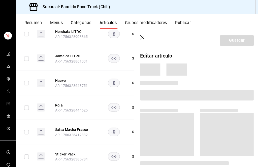
scroll to position [0, 36]
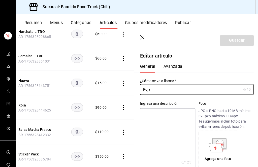
type input "$90.00"
click at [210, 87] on input "Roja" at bounding box center [189, 89] width 100 height 10
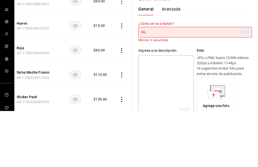
type input "R"
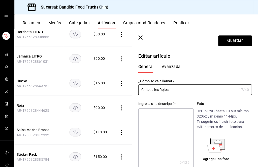
type input "Chilaquiles Rojos"
click at [236, 39] on button "Guardar" at bounding box center [234, 40] width 33 height 11
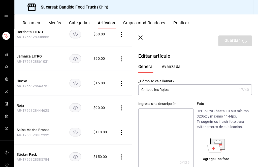
scroll to position [17, 0]
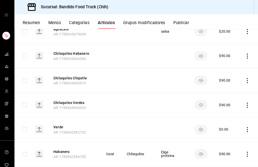
scroll to position [756, 0]
click at [245, 102] on icon "actions" at bounding box center [247, 104] width 5 height 5
click at [228, 97] on span "Editar" at bounding box center [230, 99] width 13 height 5
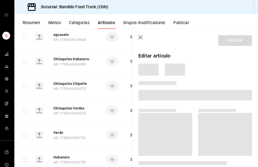
scroll to position [0, 36]
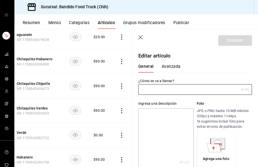
type input "Chilaquiles Verdes"
type input "$90.00"
type input "AR-1750963436033"
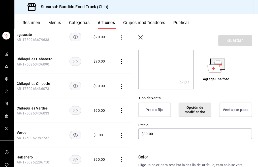
scroll to position [78, 0]
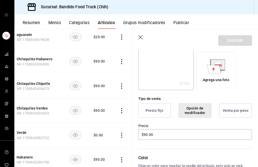
click at [164, 109] on button "Precio fijo" at bounding box center [155, 110] width 32 height 14
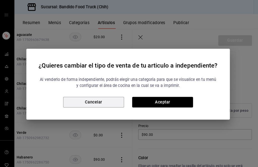
click at [103, 101] on button "Cancelar" at bounding box center [94, 101] width 60 height 11
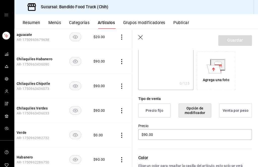
click at [201, 112] on button "Opción de modificador" at bounding box center [195, 110] width 32 height 14
click at [141, 35] on icon "button" at bounding box center [141, 37] width 5 height 5
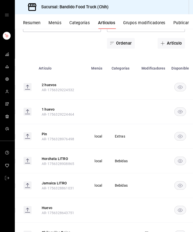
scroll to position [21, 0]
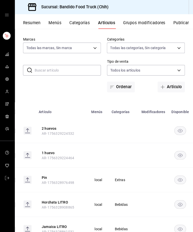
click at [148, 23] on button "Grupos modificadores" at bounding box center [145, 24] width 42 height 9
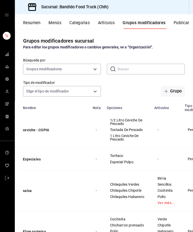
click at [108, 21] on button "Artículos" at bounding box center [107, 24] width 17 height 9
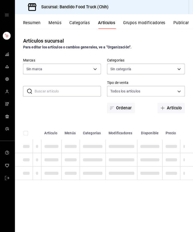
click at [174, 67] on body "Sucursal: Bandido Food Truck (Chih) Resumen Menús Categorías Artículos Grupos m…" at bounding box center [96, 116] width 193 height 232
type input "06fa3065-bdc1-434f-85cc-a9fd9080a49e,07f72123-f49c-413d-b627-d0d6e50ebd8e,22e22…"
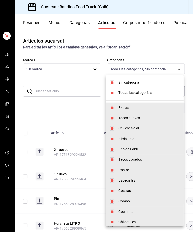
type input "51a0bfc8-29ed-46f5-9bf8-5dd92ce45963"
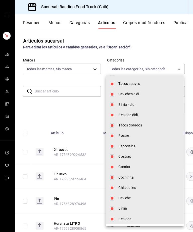
scroll to position [34, 0]
click at [130, 167] on span "Chilaquiles" at bounding box center [149, 186] width 61 height 5
type input "06fa3065-bdc1-434f-85cc-a9fd9080a49e,07f72123-f49c-413d-b627-d0d6e50ebd8e,22e22…"
checkbox input "false"
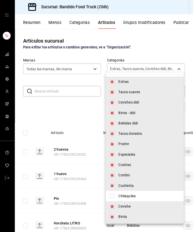
scroll to position [2, 0]
click at [174, 69] on div at bounding box center [96, 116] width 193 height 232
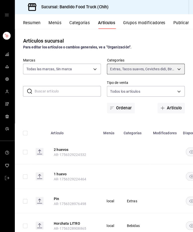
scroll to position [0, 0]
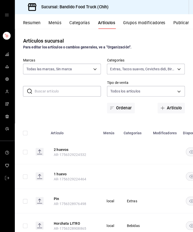
click at [173, 66] on body "Sucursal: Bandido Food Truck (Chih) Resumen Menús Categorías Artículos Grupos m…" at bounding box center [96, 116] width 193 height 232
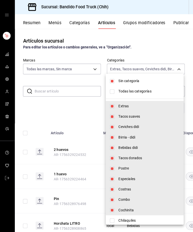
click at [133, 80] on span "Sin categoría" at bounding box center [149, 80] width 61 height 5
checkbox input "false"
click at [113, 106] on input "checkbox" at bounding box center [112, 105] width 5 height 5
checkbox input "false"
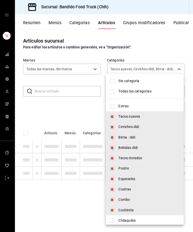
type input "07f72123-f49c-413d-b627-d0d6e50ebd8e,22e22152-f942-4779-a091-e9746e856eb4,f4b0c…"
click at [112, 106] on input "checkbox" at bounding box center [112, 105] width 5 height 5
checkbox input "true"
type input "07f72123-f49c-413d-b627-d0d6e50ebd8e,22e22152-f942-4779-a091-e9746e856eb4,f4b0c…"
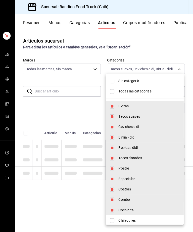
click at [112, 127] on input "checkbox" at bounding box center [112, 126] width 5 height 5
checkbox input "false"
type input "07f72123-f49c-413d-b627-d0d6e50ebd8e,f4b0c892-b377-4891-b337-faa9cc273e23,d54fc…"
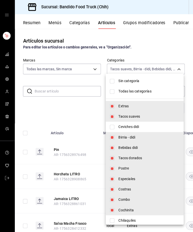
click at [113, 116] on input "checkbox" at bounding box center [112, 115] width 5 height 5
checkbox input "false"
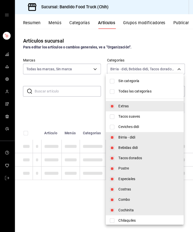
type input "f4b0c892-b377-4891-b337-faa9cc273e23,d54fcf45-b036-4c0c-9258-3096b9eaaa79,af534…"
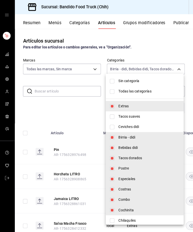
click at [110, 107] on input "checkbox" at bounding box center [112, 105] width 5 height 5
checkbox input "false"
type input "f4b0c892-b377-4891-b337-faa9cc273e23,d54fcf45-b036-4c0c-9258-3096b9eaaa79,af534…"
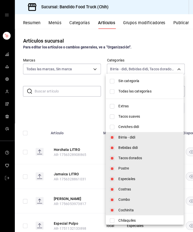
click at [112, 138] on input "checkbox" at bounding box center [112, 136] width 5 height 5
checkbox input "false"
type input "d54fcf45-b036-4c0c-9258-3096b9eaaa79,af53461f-b5da-4c96-85f3-408d0341d9d9,44f7a…"
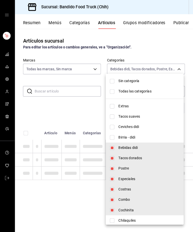
click at [113, 147] on input "checkbox" at bounding box center [112, 146] width 5 height 5
checkbox input "false"
type input "af53461f-b5da-4c96-85f3-408d0341d9d9,44f7aadc-18c4-4d7d-a317-9edcfea9a3c5,7e691…"
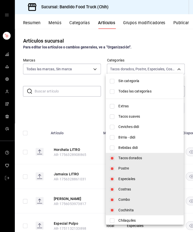
click at [112, 167] on input "checkbox" at bounding box center [112, 167] width 5 height 5
checkbox input "false"
type input "af53461f-b5da-4c96-85f3-408d0341d9d9,7e691f77-7cfd-42d0-8cf8-164ae48631fc,64cad…"
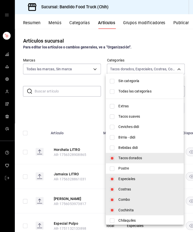
click at [110, 158] on input "checkbox" at bounding box center [112, 157] width 5 height 5
checkbox input "false"
type input "7e691f77-7cfd-42d0-8cf8-164ae48631fc,64cadcb5-a4a3-498e-a523-3ae0840ee655,43d9d…"
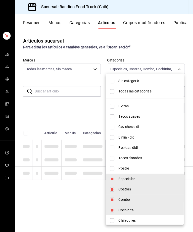
click at [112, 167] on input "checkbox" at bounding box center [112, 177] width 5 height 5
checkbox input "false"
type input "64cadcb5-a4a3-498e-a523-3ae0840ee655,43d9de71-de5a-4032-ab4e-d5d7a4a79ddb,83a05…"
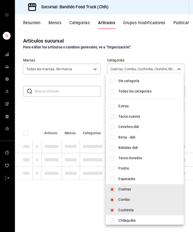
click at [113, 167] on input "checkbox" at bounding box center [112, 188] width 5 height 5
checkbox input "false"
type input "43d9de71-de5a-4032-ab4e-d5d7a4a79ddb,83a0551c-3d0f-499e-90a3-d6f716ca3b2c,cabab…"
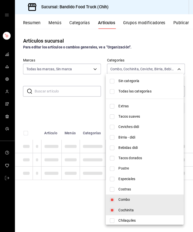
click at [113, 167] on input "checkbox" at bounding box center [112, 198] width 5 height 5
checkbox input "false"
type input "83a0551c-3d0f-499e-90a3-d6f716ca3b2c,cabab8ea-df9a-4de8-87fe-9990326b016f,68240…"
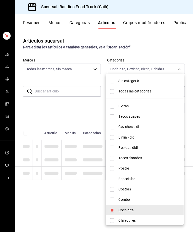
click at [113, 167] on input "checkbox" at bounding box center [112, 208] width 5 height 5
checkbox input "false"
type input "cabab8ea-df9a-4de8-87fe-9990326b016f,68240682-f60f-47d8-80a4-6b26aebe5112,c049b…"
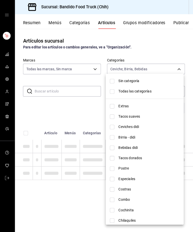
click at [113, 167] on input "checkbox" at bounding box center [112, 219] width 5 height 5
checkbox input "true"
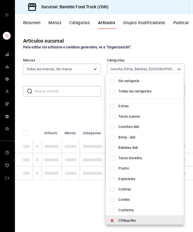
click at [114, 167] on li "Ceviche" at bounding box center [144, 229] width 77 height 10
type input "68240682-f60f-47d8-80a4-6b26aebe5112,c049bab1-caf9-4ba4-ab34-2260741149d1,8a5fe…"
checkbox input "false"
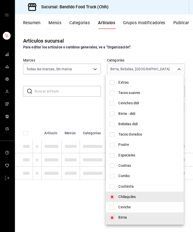
scroll to position [23, 0]
click at [111, 167] on input "checkbox" at bounding box center [112, 226] width 5 height 5
checkbox input "false"
type input "68240682-f60f-47d8-80a4-6b26aebe5112,8a5fec23-fef7-42c7-9529-584fe8f232ef"
click at [113, 167] on input "checkbox" at bounding box center [112, 216] width 5 height 5
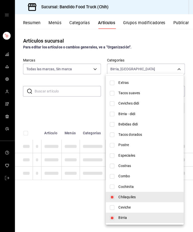
checkbox input "false"
type input "8a5fec23-fef7-42c7-9529-584fe8f232ef"
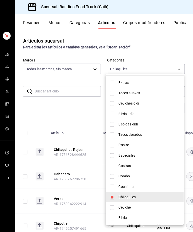
click at [176, 68] on div at bounding box center [96, 116] width 193 height 232
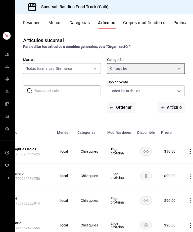
scroll to position [0, 49]
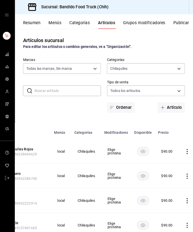
click at [187, 167] on icon "actions" at bounding box center [187, 174] width 5 height 5
click at [174, 167] on span "Editar" at bounding box center [171, 184] width 13 height 5
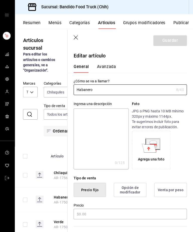
type input "$90.00"
click at [74, 89] on input "Habanero" at bounding box center [124, 89] width 100 height 10
click at [78, 90] on input "Habanero" at bounding box center [124, 89] width 100 height 10
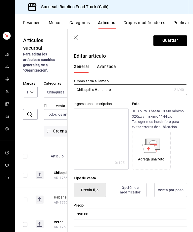
type input "Chilaquiles Habanero"
click at [175, 41] on button "Guardar" at bounding box center [170, 40] width 33 height 11
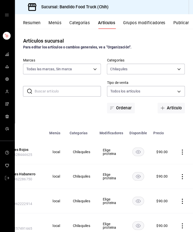
scroll to position [0, 54]
click at [181, 167] on icon "actions" at bounding box center [182, 199] width 5 height 5
click at [163, 167] on span "Editar" at bounding box center [166, 209] width 13 height 5
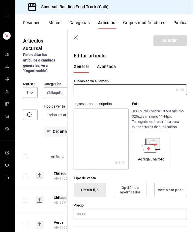
type input "Verde"
type input "$90.00"
type input "AR-1750962222914"
click at [77, 91] on input "Verde" at bounding box center [124, 89] width 100 height 10
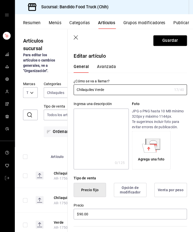
click at [129, 86] on input "Chilaquiles Verde" at bounding box center [123, 89] width 98 height 10
click at [135, 89] on input "Chilaquiles Verde" at bounding box center [123, 89] width 98 height 10
type input "Chilaquiles Verdes"
click at [175, 41] on button "Guardar" at bounding box center [170, 40] width 33 height 11
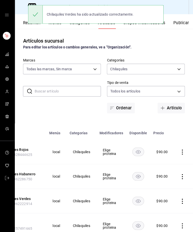
scroll to position [0, 54]
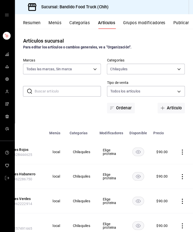
click at [180, 167] on icon "actions" at bounding box center [182, 224] width 5 height 5
click at [172, 167] on li "Editar" at bounding box center [162, 212] width 30 height 10
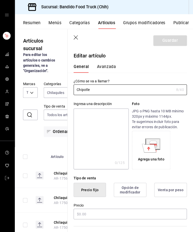
type input "$90.00"
click at [80, 88] on input "Chipotle" at bounding box center [124, 89] width 100 height 10
click at [79, 91] on input "Chipotle" at bounding box center [124, 89] width 100 height 10
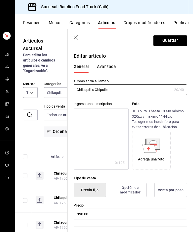
type input "Chilaquiles Chipotle"
click at [180, 45] on button "Guardar" at bounding box center [170, 40] width 33 height 11
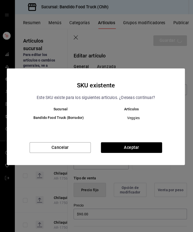
click at [114, 152] on button "Aceptar" at bounding box center [132, 146] width 61 height 11
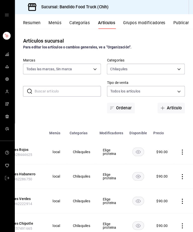
scroll to position [0, 54]
click at [178, 68] on body "Sucursal: Bandido Food Truck (Chih) Resumen Menús Categorías Artículos Grupos m…" at bounding box center [96, 116] width 193 height 232
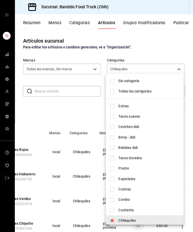
click at [113, 90] on input "checkbox" at bounding box center [112, 91] width 5 height 5
checkbox input "true"
type input "06fa3065-bdc1-434f-85cc-a9fd9080a49e,07f72123-f49c-413d-b627-d0d6e50ebd8e,22e22…"
checkbox input "true"
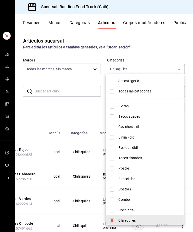
checkbox input "true"
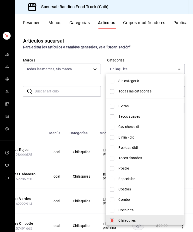
checkbox input "true"
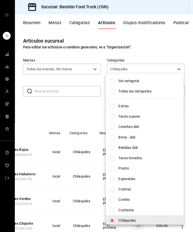
checkbox input "true"
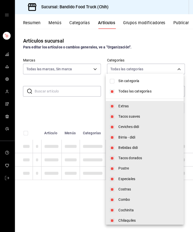
scroll to position [0, 0]
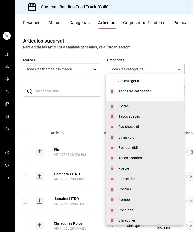
click at [177, 68] on div at bounding box center [96, 116] width 193 height 232
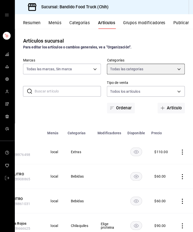
scroll to position [0, 57]
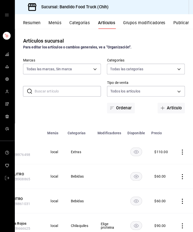
click at [157, 22] on button "Grupos modificadores" at bounding box center [145, 24] width 42 height 9
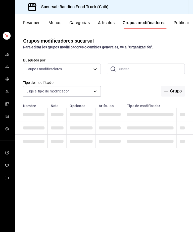
click at [142, 16] on div "Resumen Menús Categorías Artículos Grupos modificadores Publicar" at bounding box center [104, 21] width 177 height 15
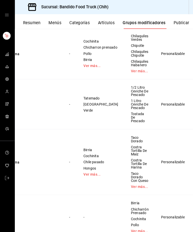
scroll to position [0, 26]
click at [169, 89] on span "Editar" at bounding box center [166, 88] width 13 height 5
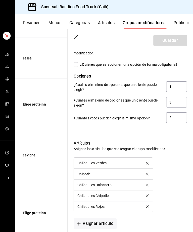
scroll to position [357, 0]
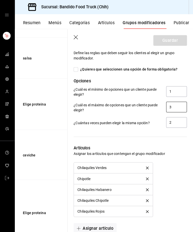
click at [180, 106] on input "3" at bounding box center [177, 106] width 21 height 11
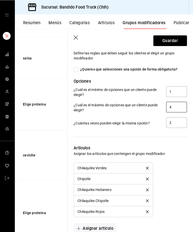
type input "4"
click at [181, 40] on button "Guardar" at bounding box center [170, 40] width 33 height 11
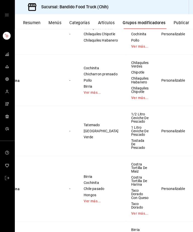
scroll to position [132, 0]
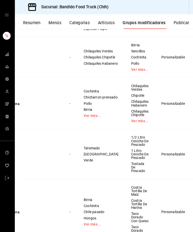
click at [171, 138] on span "Editar" at bounding box center [166, 137] width 13 height 5
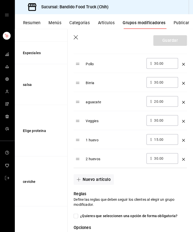
scroll to position [213, 0]
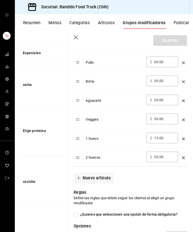
click at [182, 157] on icon "optionsTable" at bounding box center [183, 156] width 3 height 3
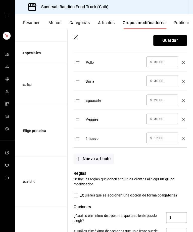
click at [182, 139] on icon "optionsTable" at bounding box center [183, 137] width 3 height 3
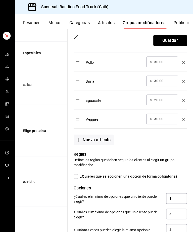
click at [97, 141] on button "Nuevo artículo" at bounding box center [94, 139] width 40 height 11
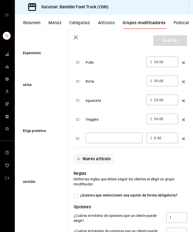
click at [116, 138] on input "optionsTable" at bounding box center [114, 136] width 49 height 5
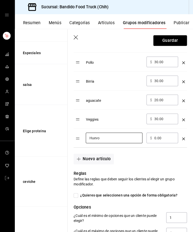
type input "Huevo"
click at [158, 139] on input "0.00" at bounding box center [164, 136] width 20 height 5
type input "0.00"
type input "15.00"
click at [178, 44] on button "Guardar" at bounding box center [170, 40] width 33 height 11
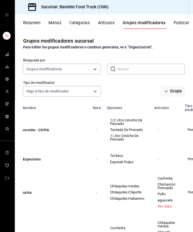
scroll to position [16, 0]
